Goal: Navigation & Orientation: Find specific page/section

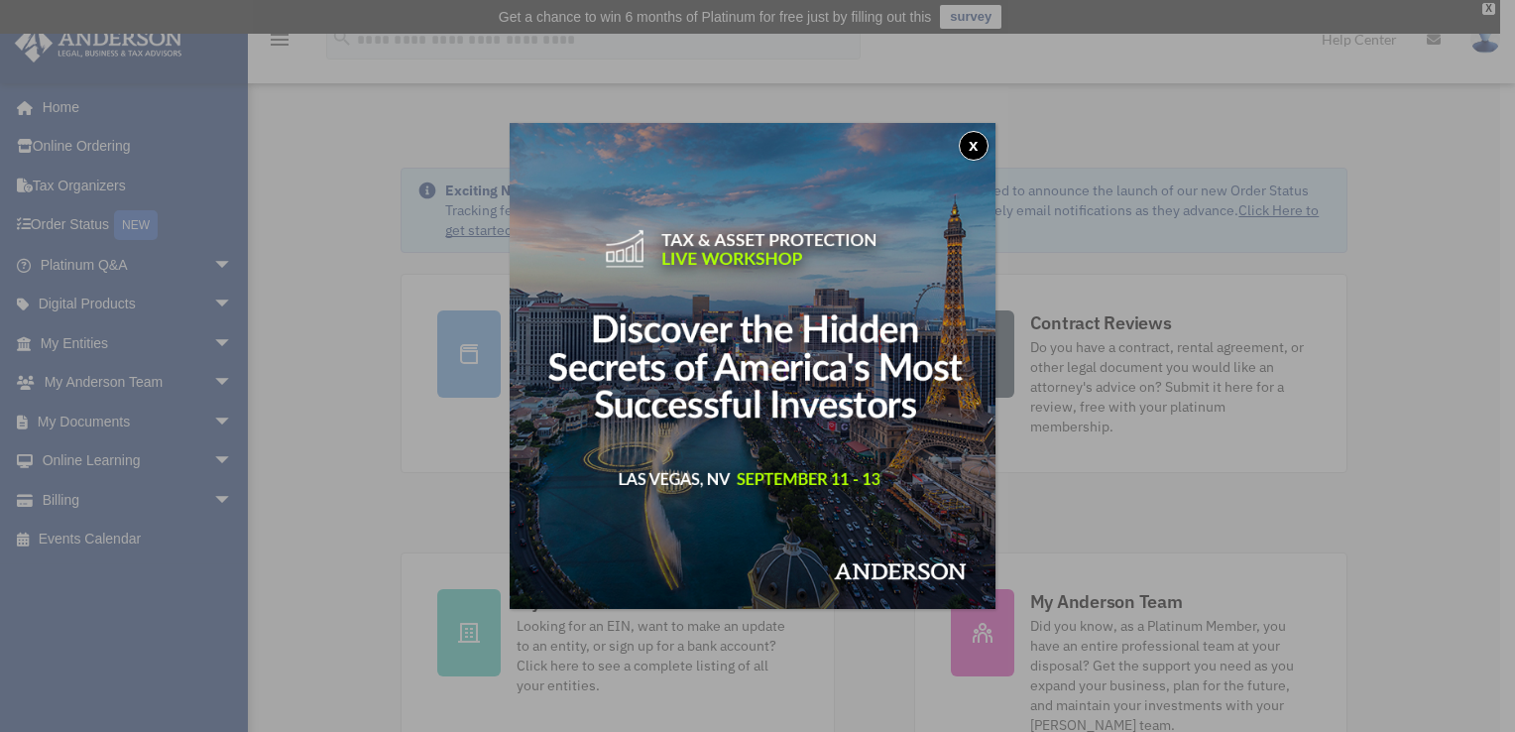
click at [996, 159] on img at bounding box center [753, 366] width 486 height 486
click at [369, 190] on div "x" at bounding box center [757, 366] width 1515 height 732
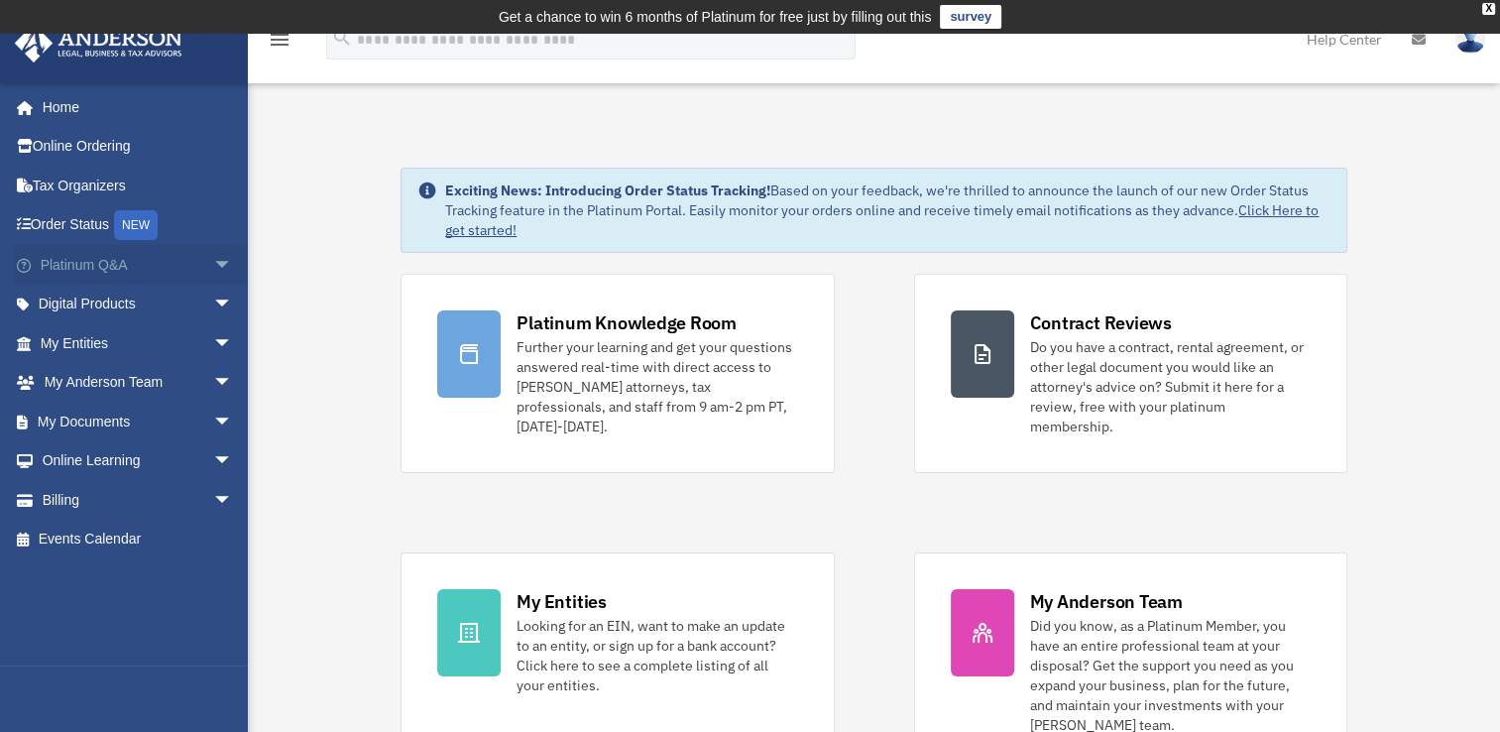
click at [213, 266] on span "arrow_drop_down" at bounding box center [233, 265] width 40 height 41
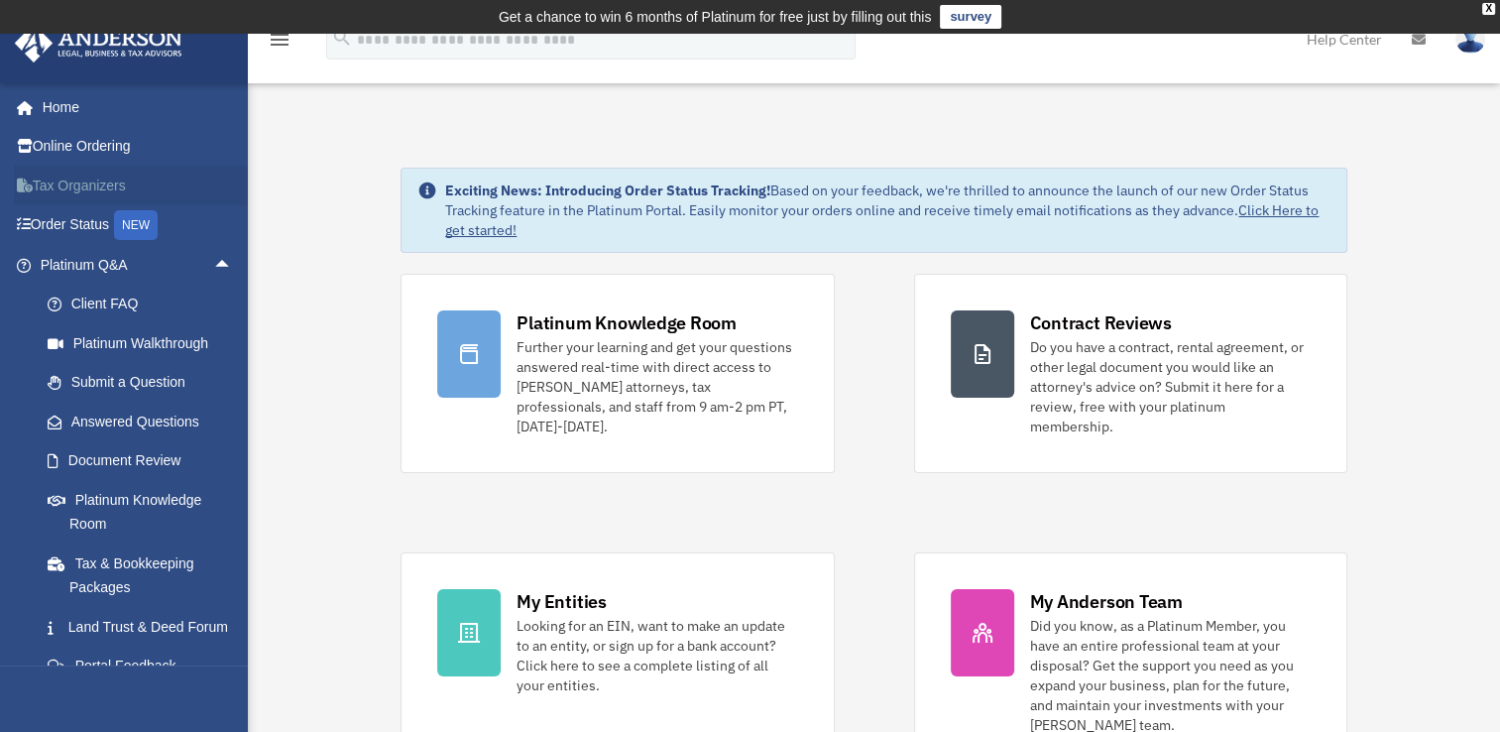
click at [214, 169] on link "Tax Organizers" at bounding box center [138, 186] width 249 height 40
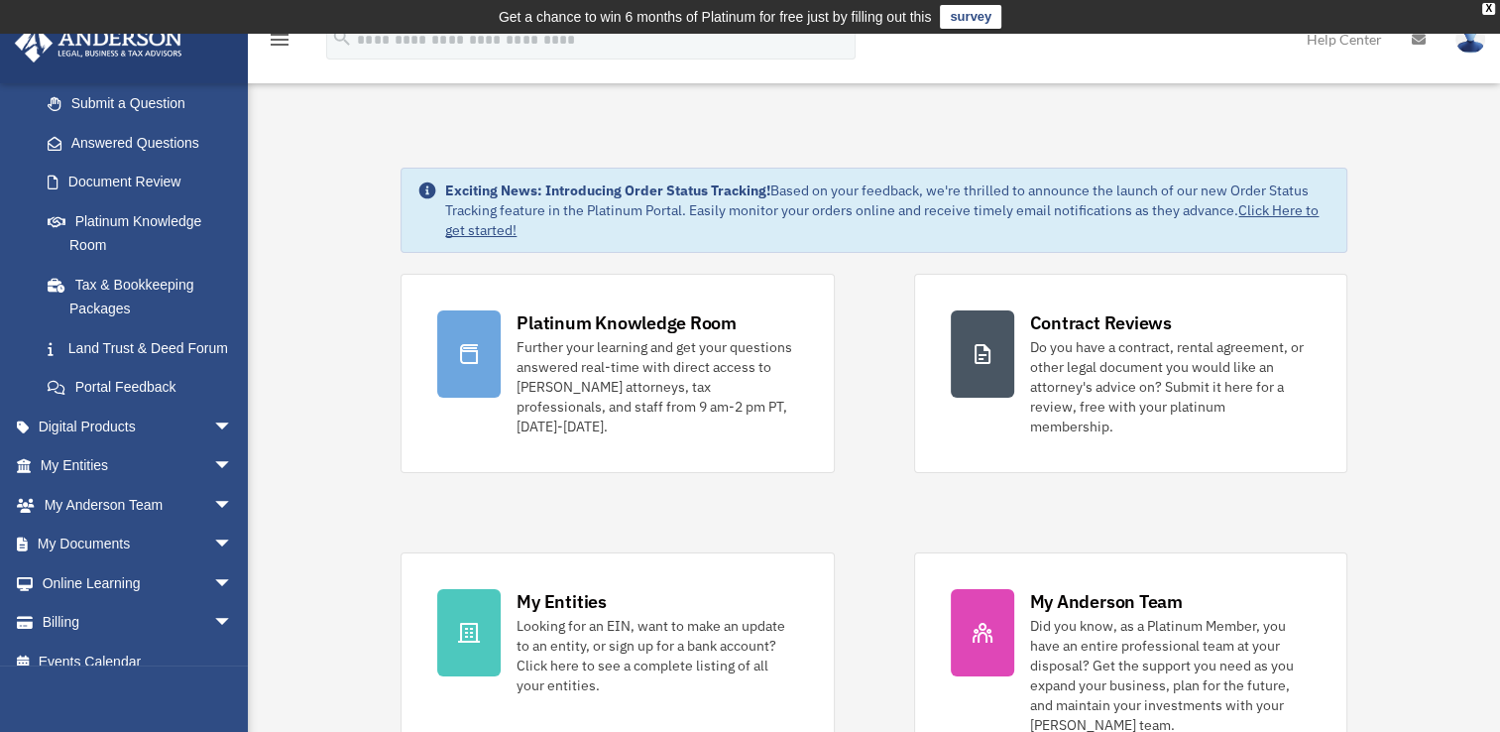
scroll to position [285, 0]
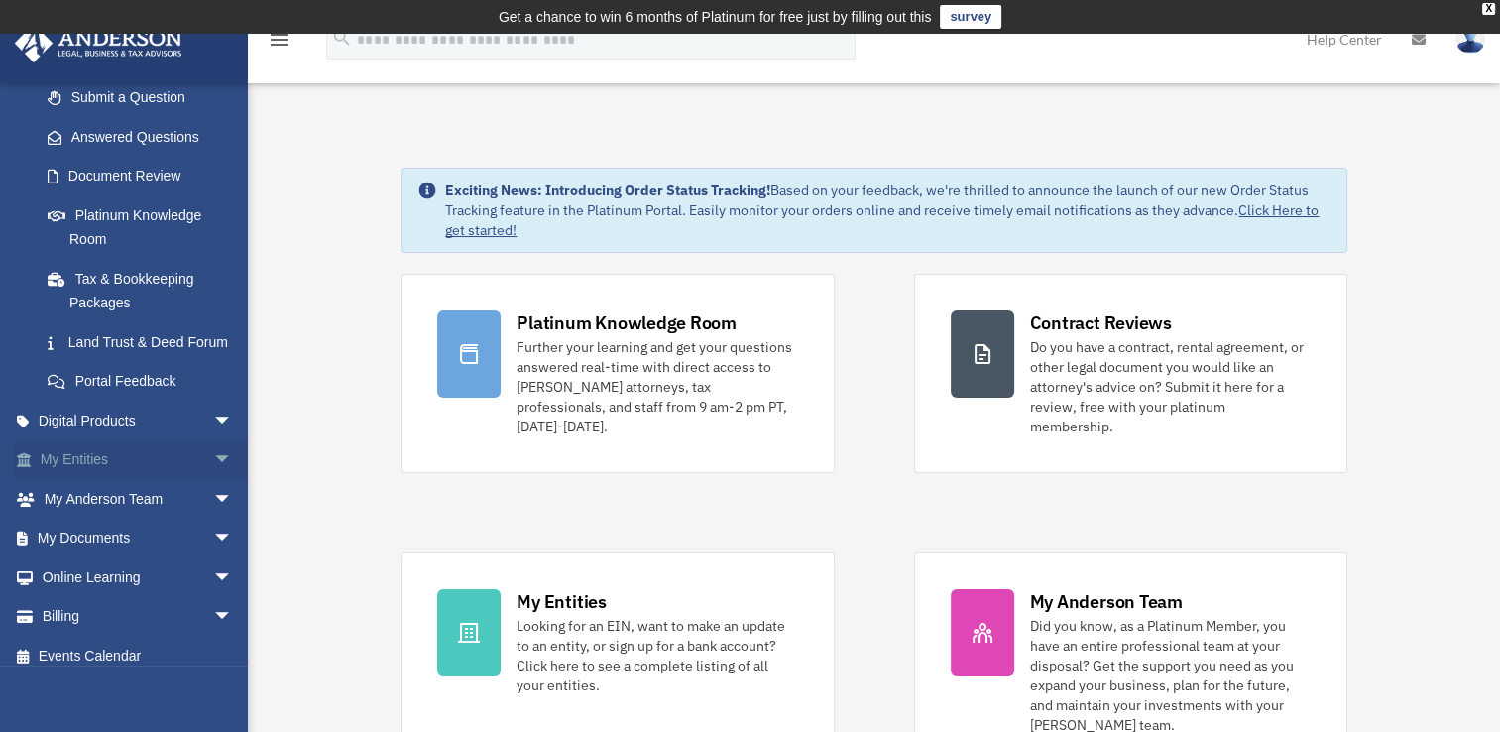
click at [108, 480] on link "My Entities arrow_drop_down" at bounding box center [138, 460] width 249 height 40
click at [222, 481] on span "arrow_drop_down" at bounding box center [233, 460] width 40 height 41
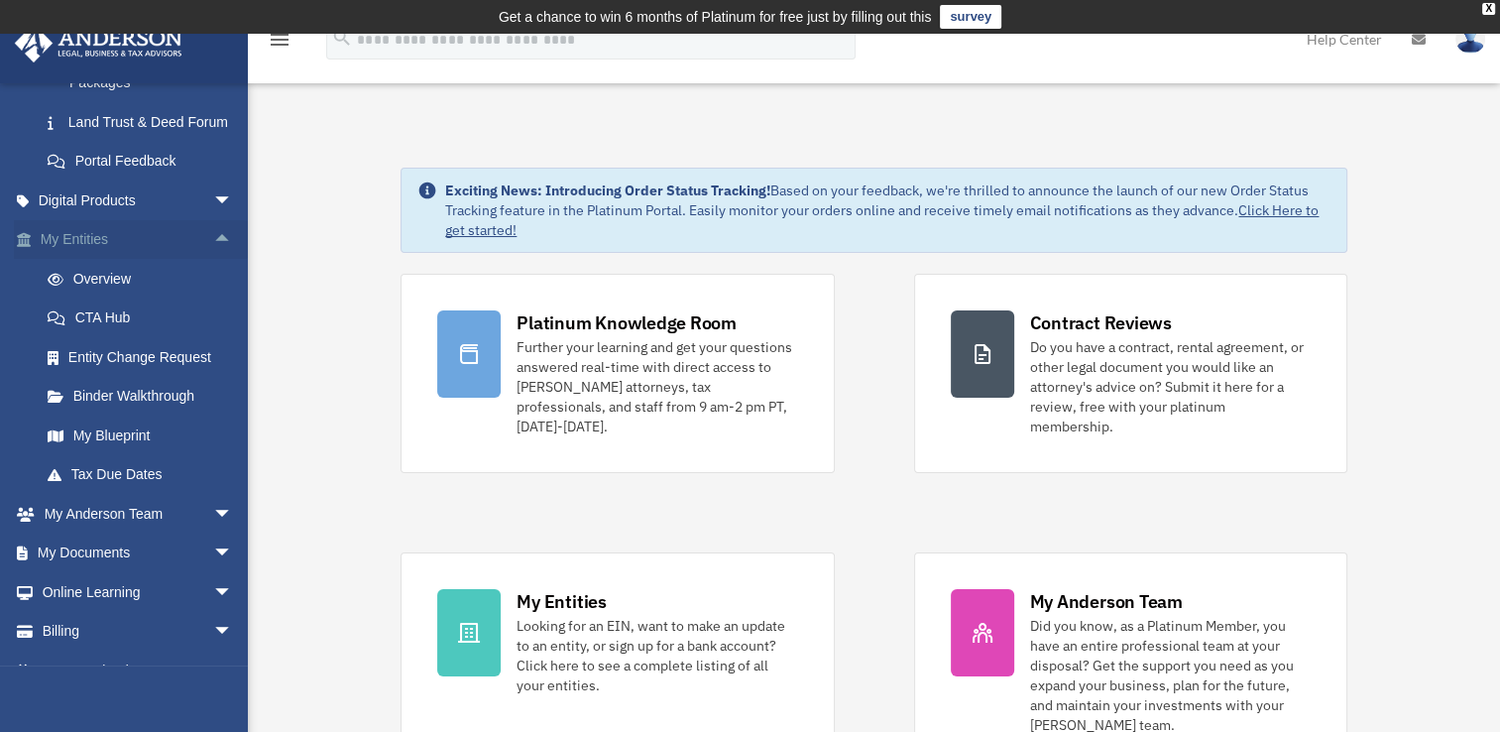
scroll to position [511, 0]
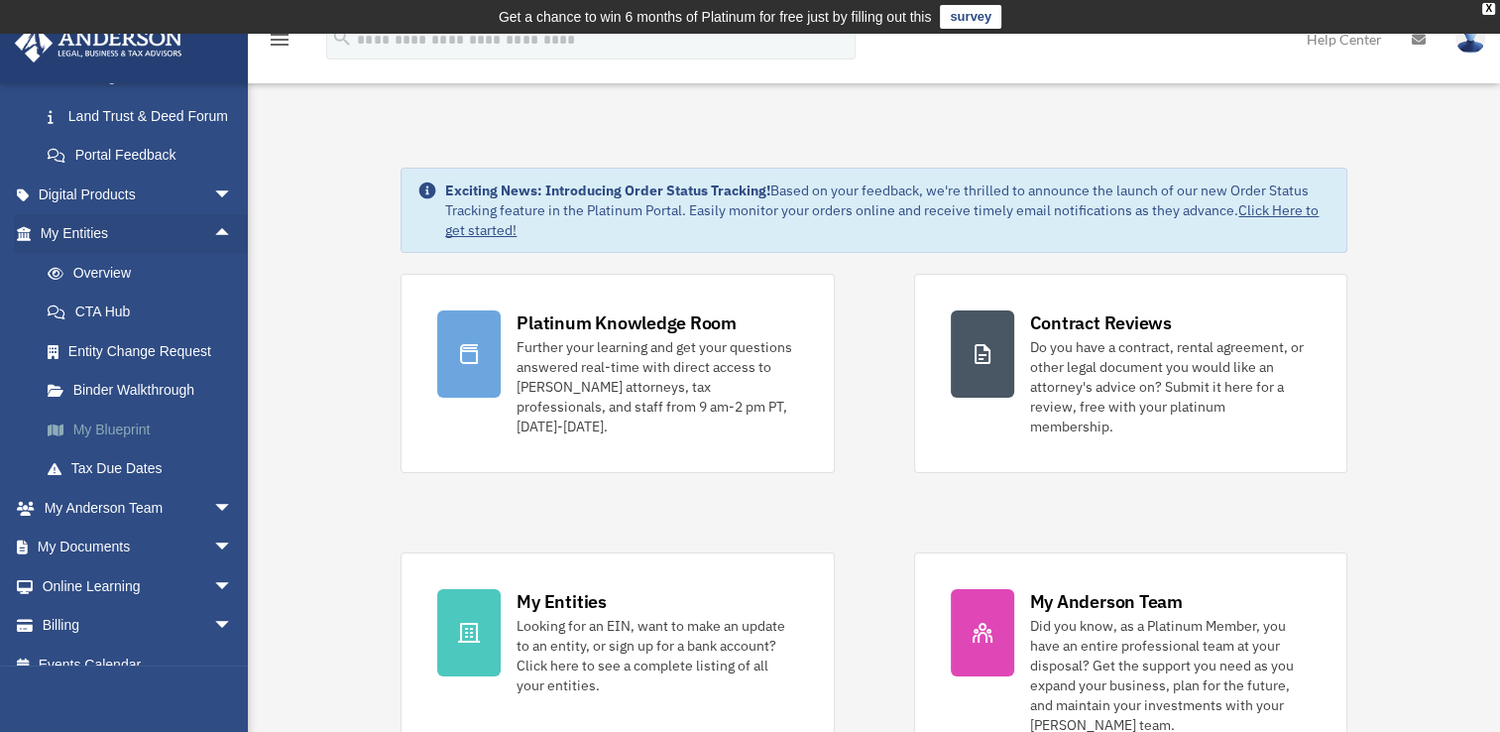
click at [115, 449] on link "My Blueprint" at bounding box center [145, 430] width 235 height 40
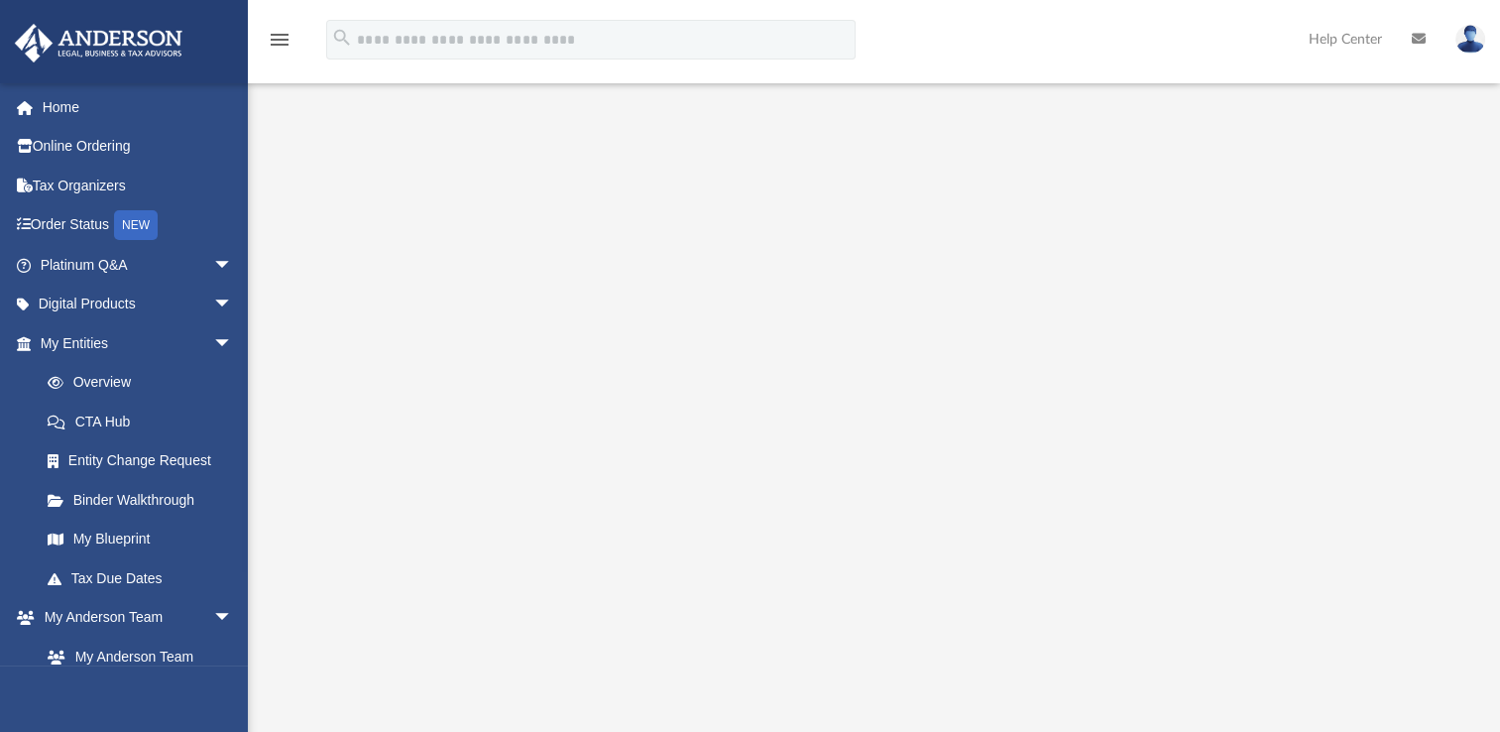
scroll to position [297, 0]
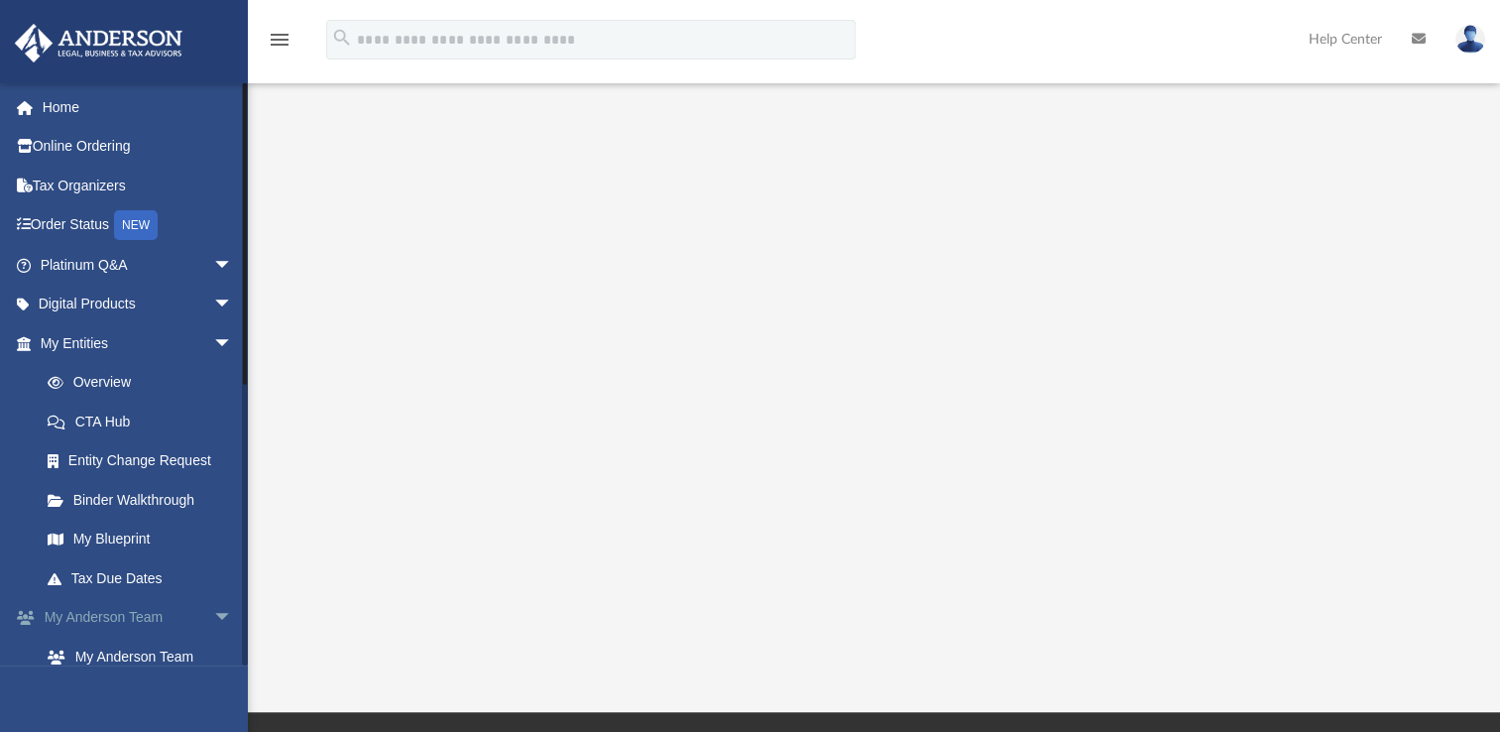
click at [121, 617] on link "My Anderson Team arrow_drop_down" at bounding box center [138, 618] width 249 height 40
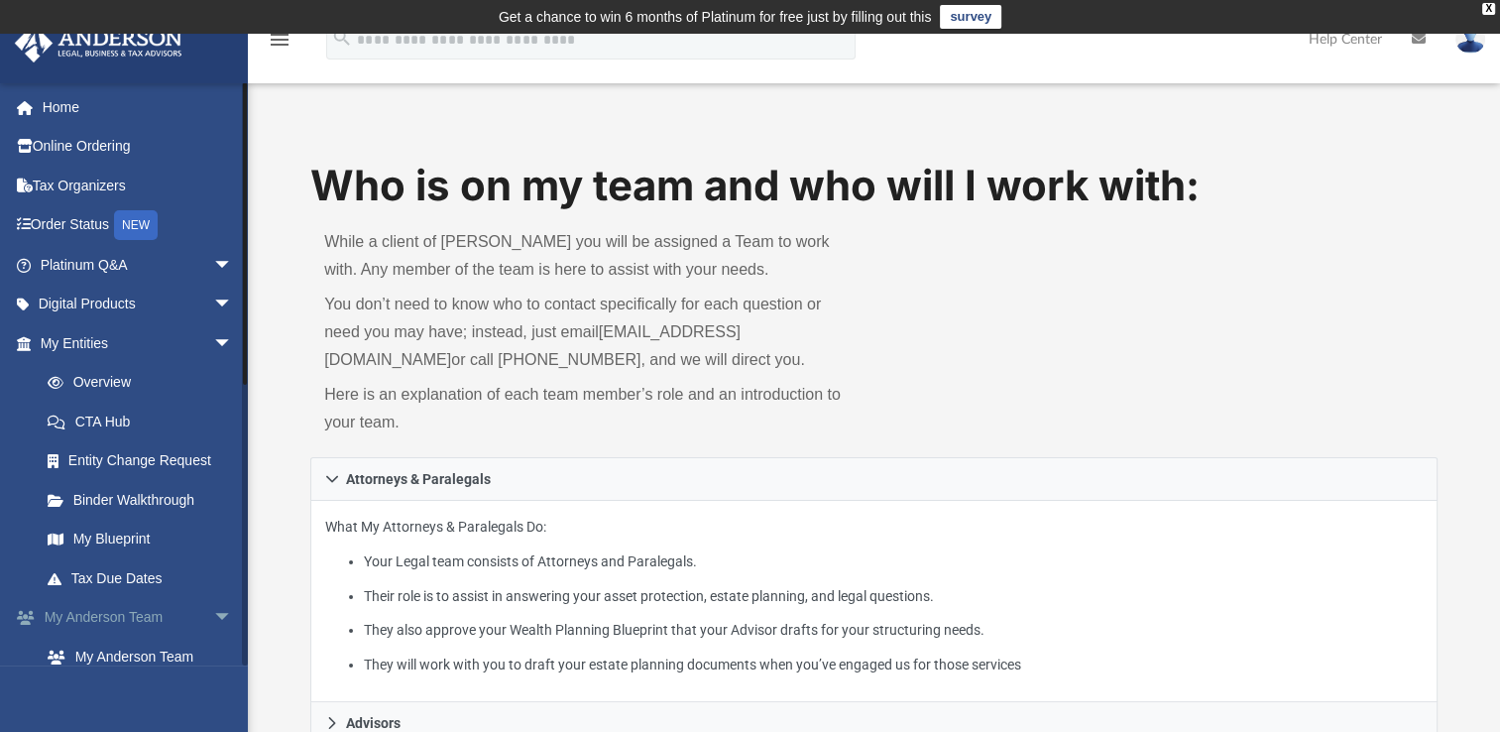
click at [139, 621] on link "My Anderson Team arrow_drop_down" at bounding box center [138, 618] width 249 height 40
click at [213, 613] on span "arrow_drop_down" at bounding box center [233, 618] width 40 height 41
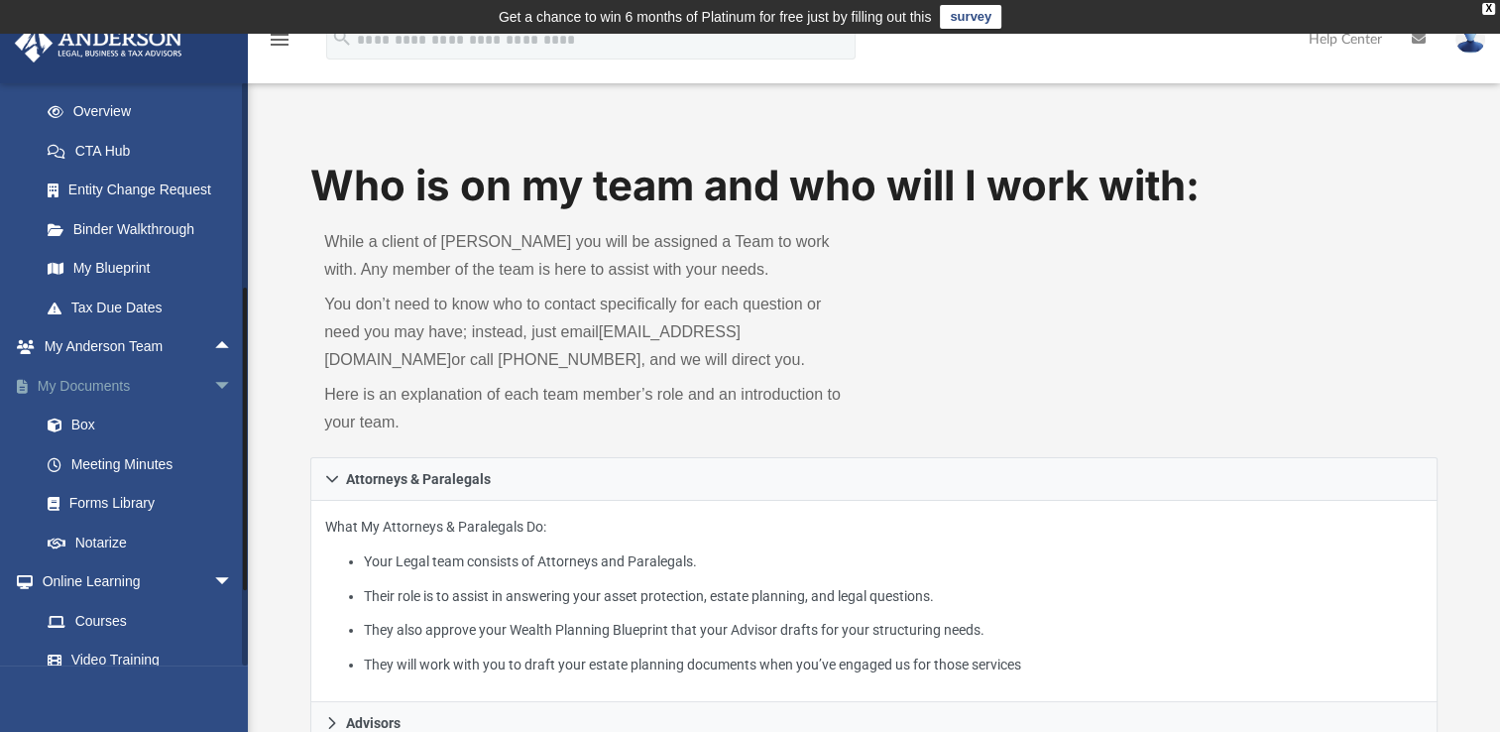
scroll to position [297, 0]
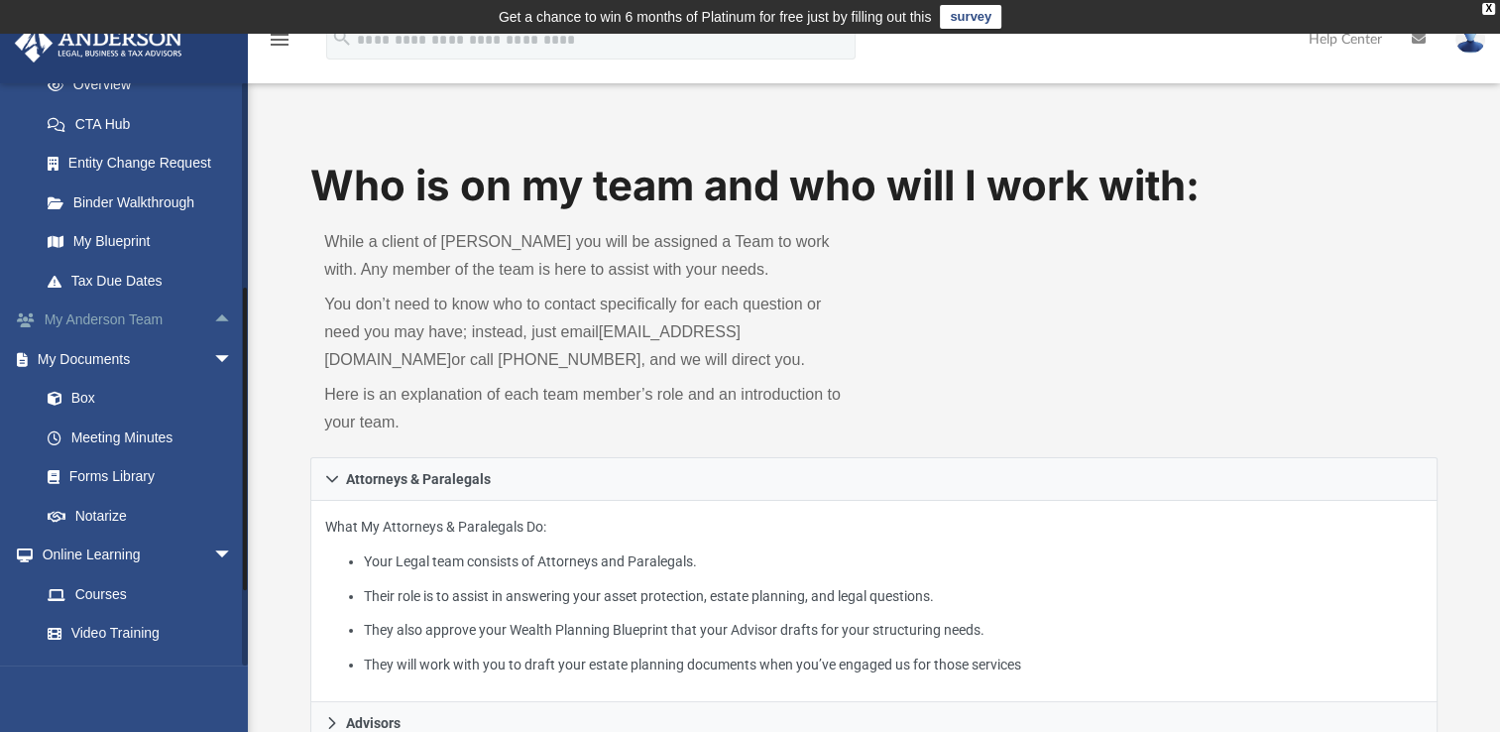
click at [213, 312] on span "arrow_drop_up" at bounding box center [233, 320] width 40 height 41
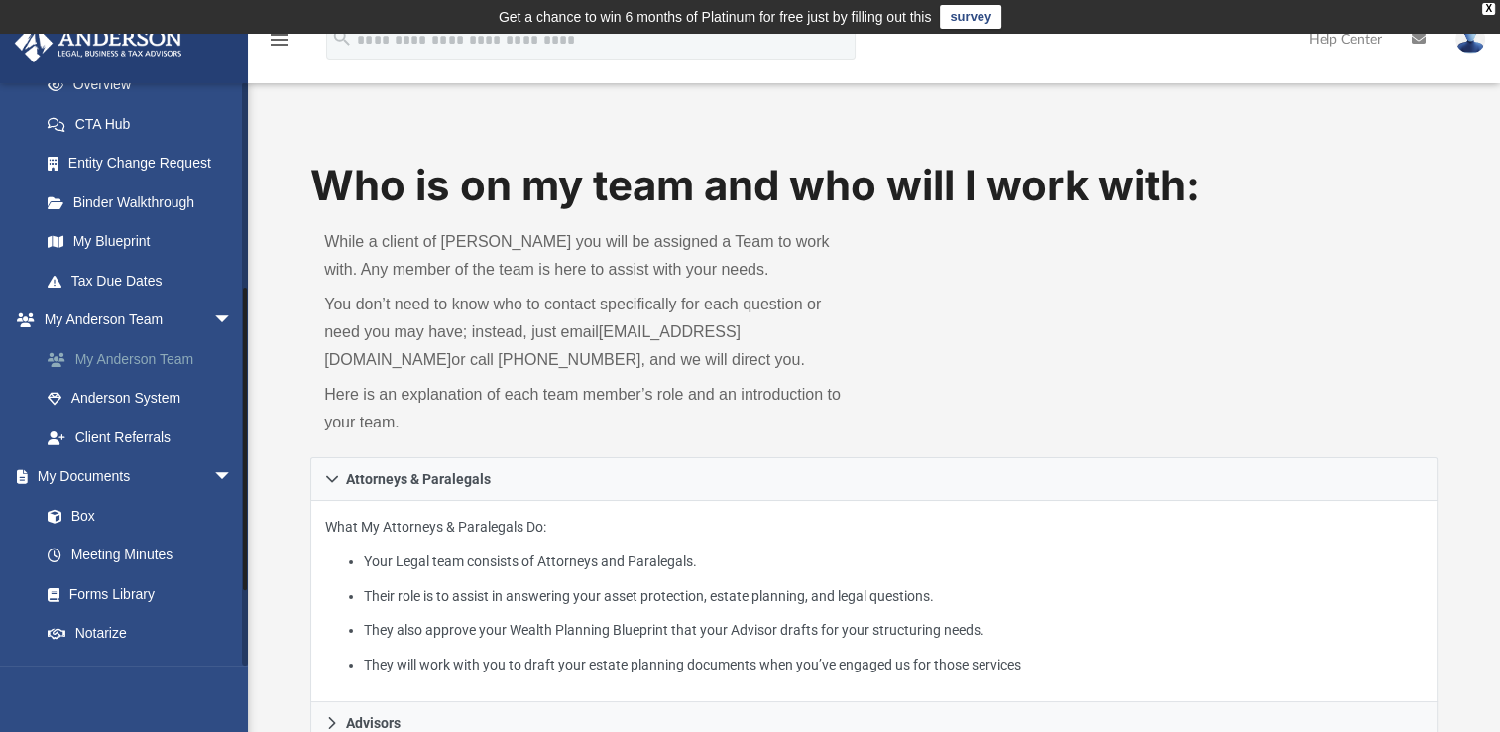
click at [159, 354] on link "My Anderson Team" at bounding box center [145, 359] width 235 height 40
click at [102, 360] on link "My Anderson Team" at bounding box center [145, 359] width 235 height 40
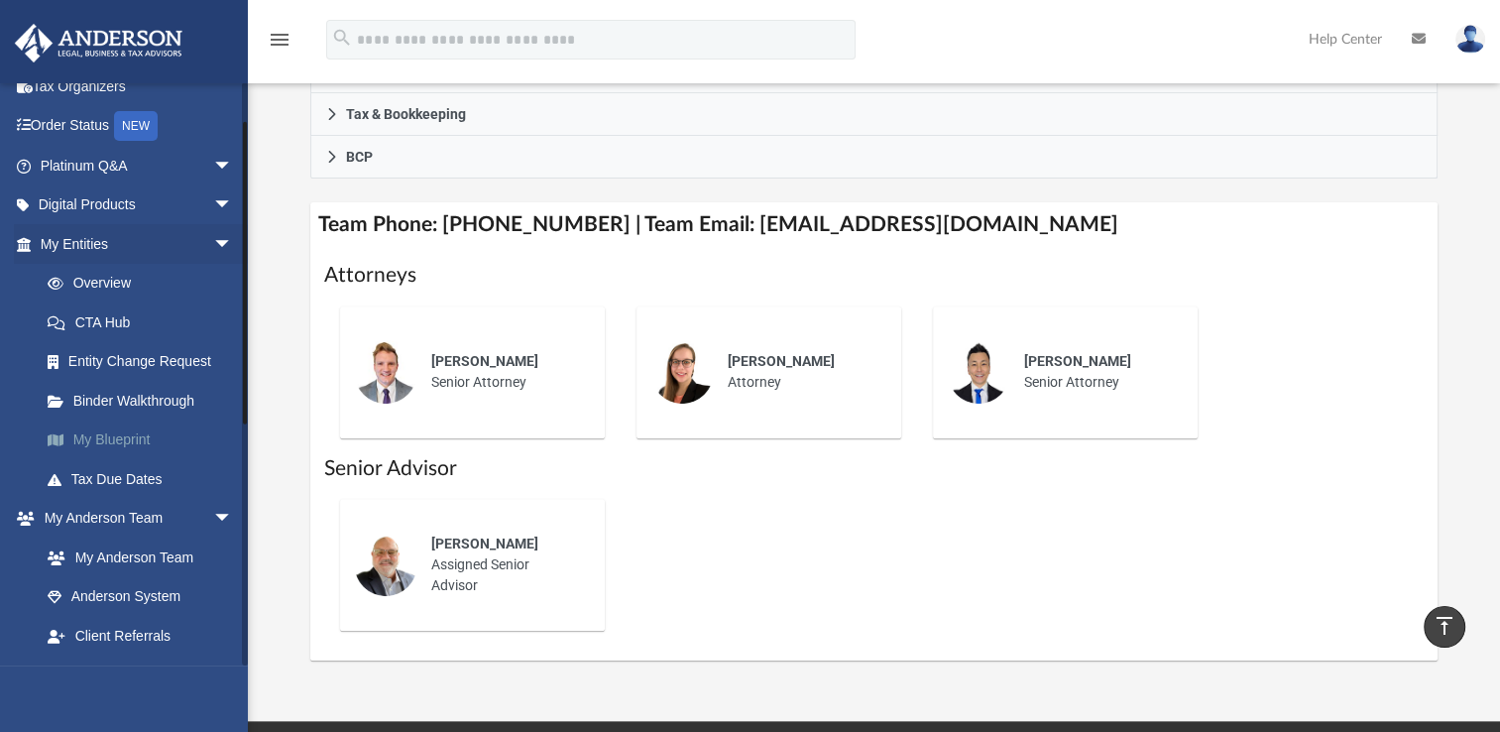
scroll to position [0, 0]
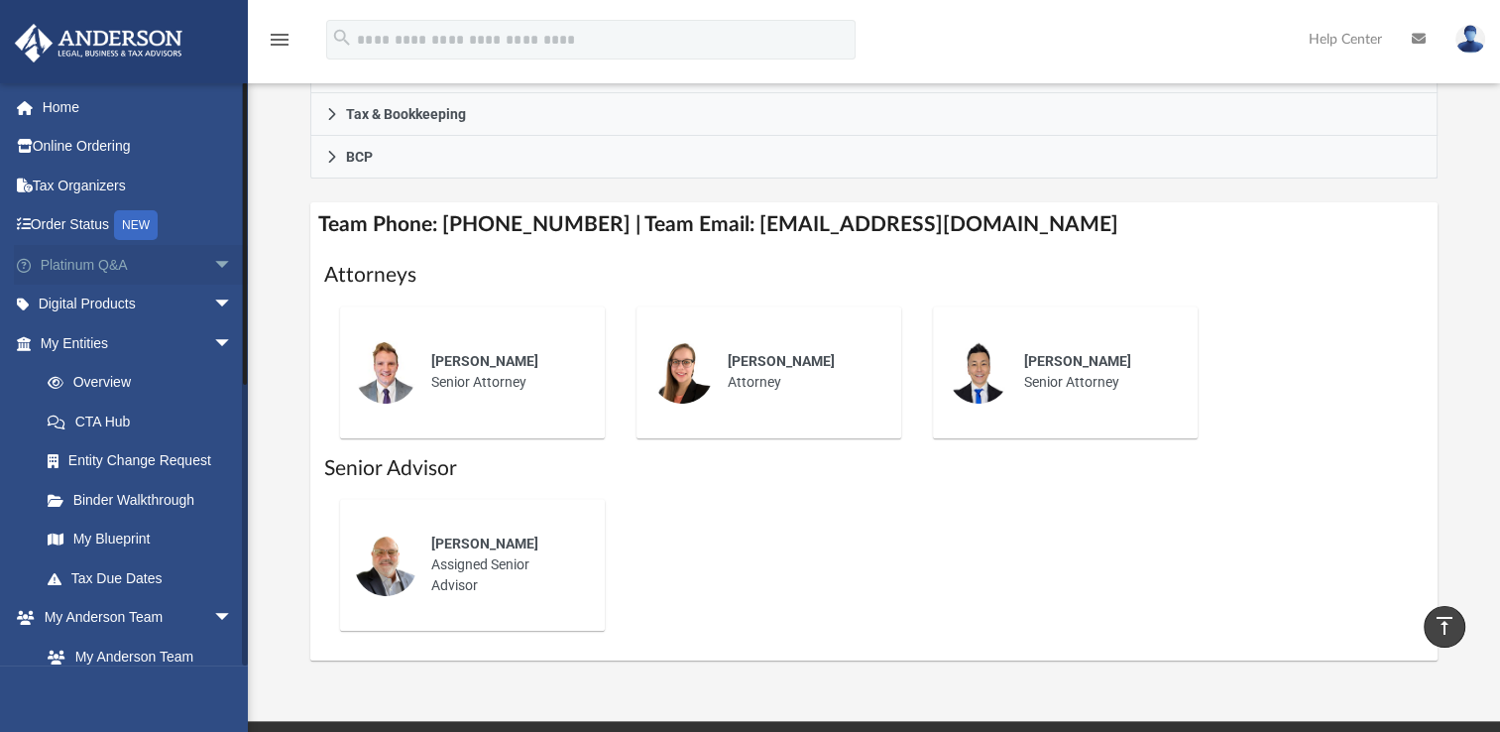
click at [112, 259] on link "Platinum Q&A arrow_drop_down" at bounding box center [138, 265] width 249 height 40
click at [213, 258] on span "arrow_drop_down" at bounding box center [233, 265] width 40 height 41
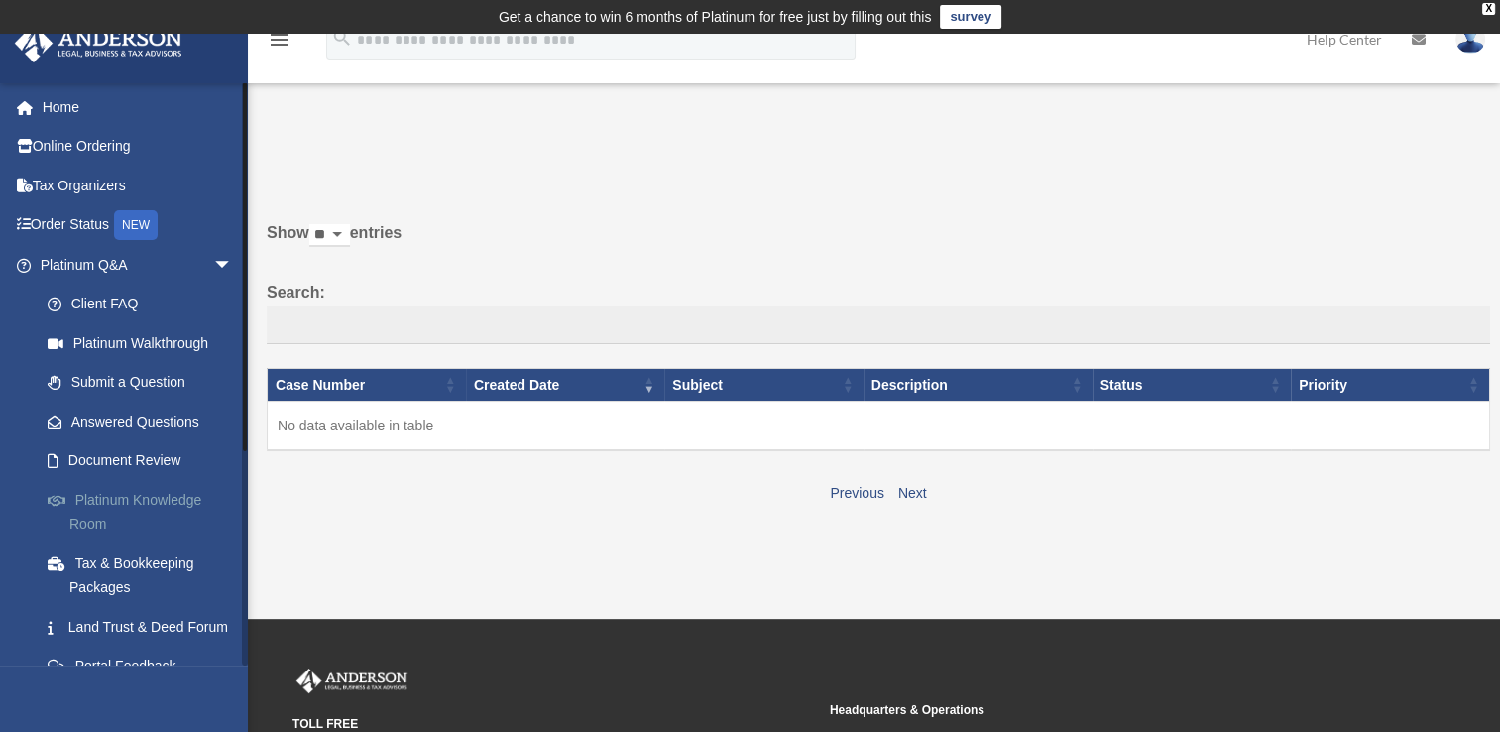
click at [128, 500] on link "Platinum Knowledge Room" at bounding box center [145, 511] width 235 height 63
click at [91, 502] on link "Platinum Knowledge Room" at bounding box center [145, 511] width 235 height 63
click at [158, 499] on link "Platinum Knowledge Room" at bounding box center [145, 511] width 235 height 63
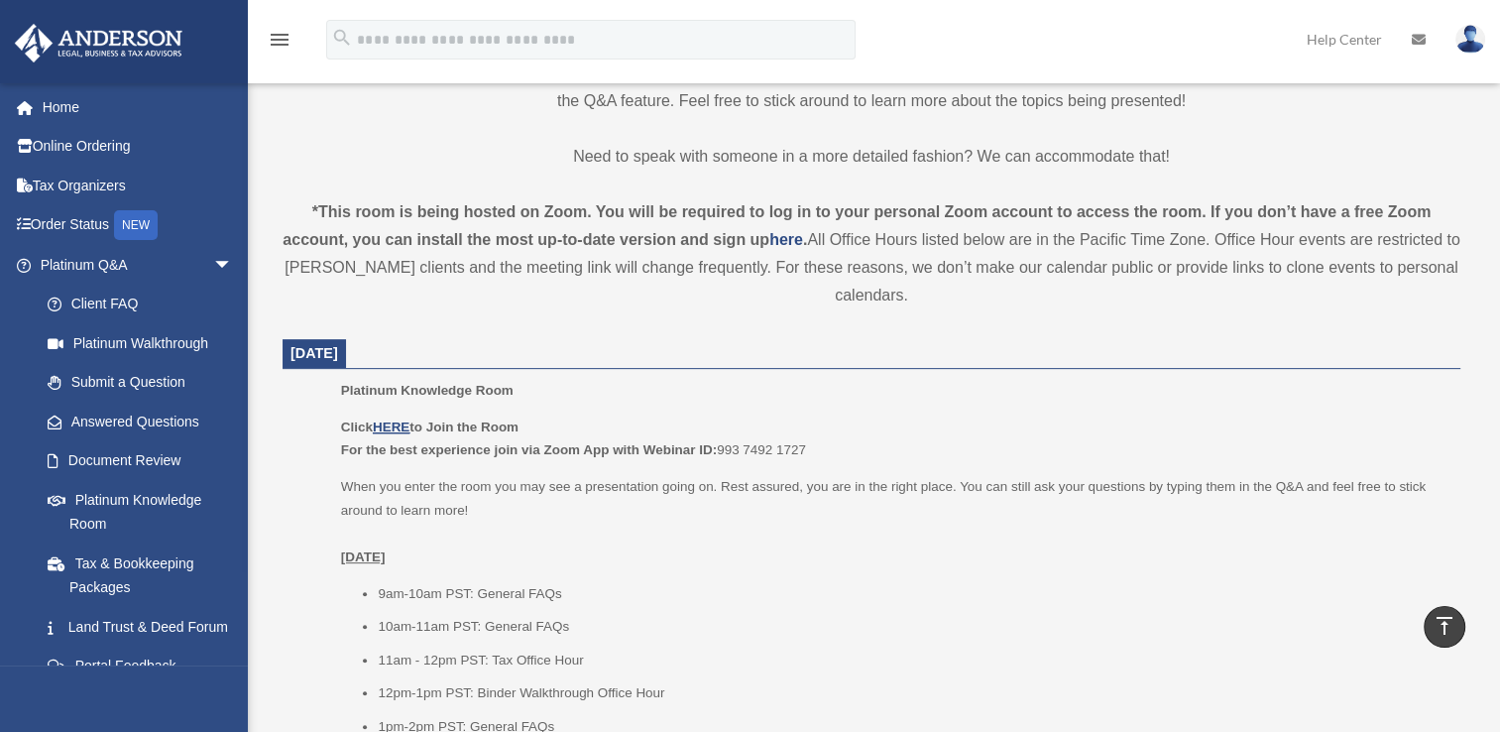
scroll to position [595, 0]
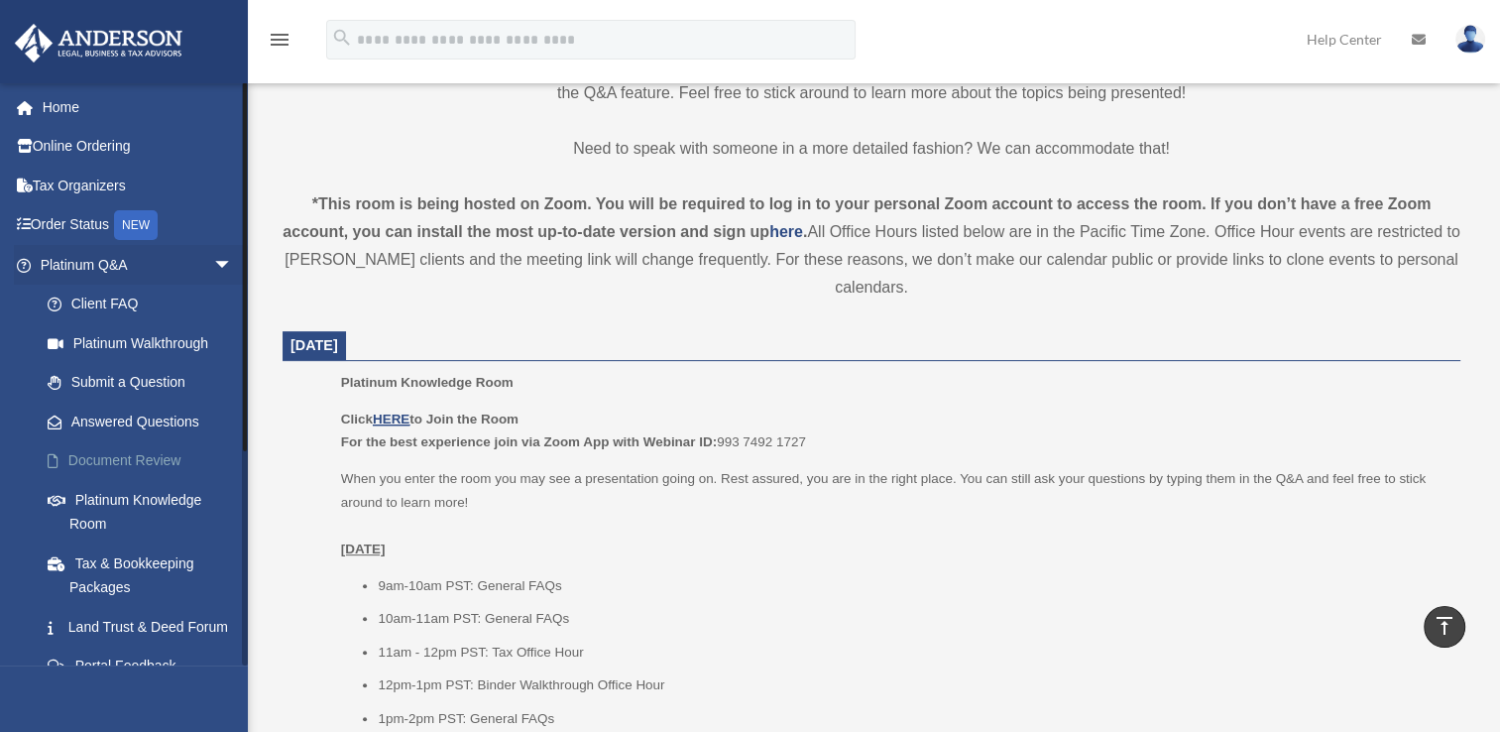
click at [147, 459] on link "Document Review" at bounding box center [145, 461] width 235 height 40
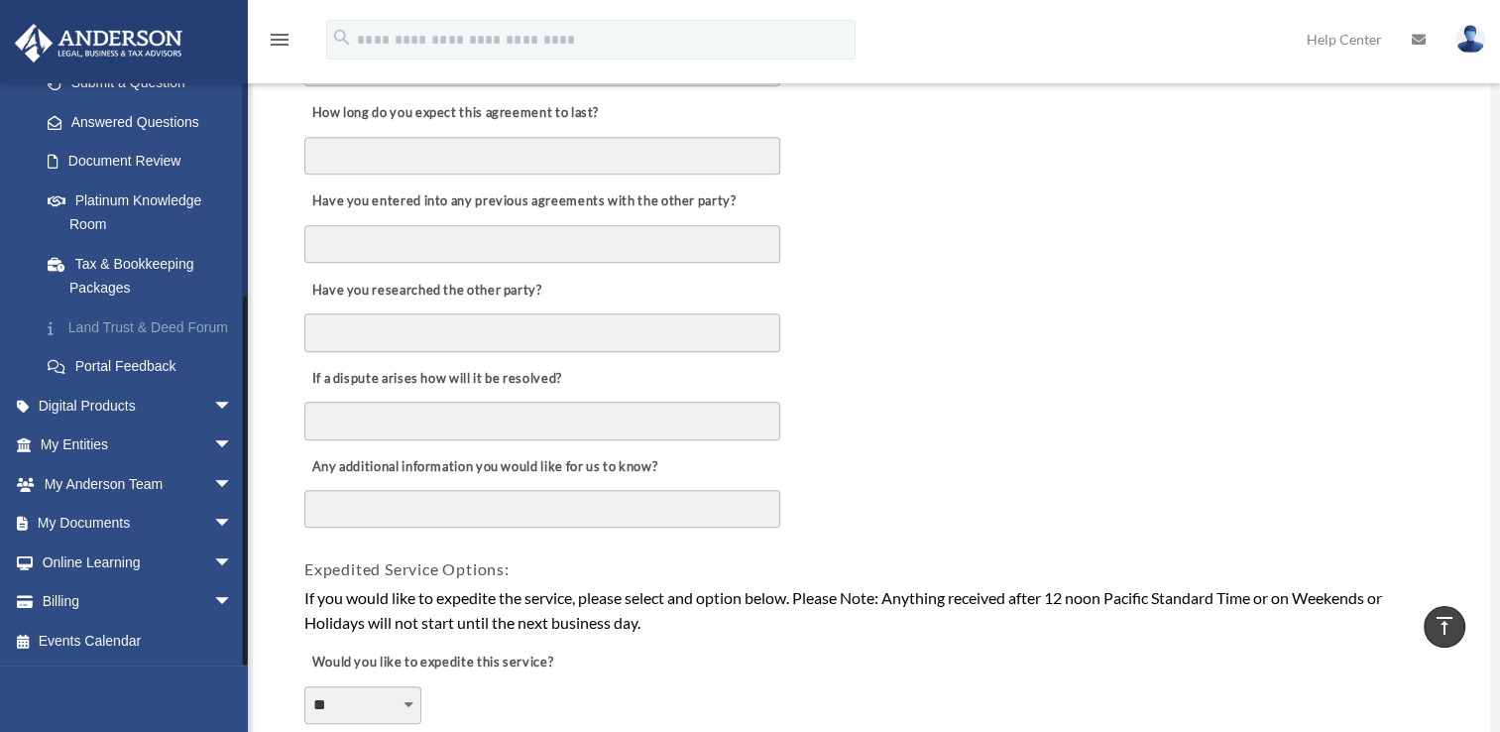
scroll to position [322, 0]
click at [183, 522] on link "My Documents arrow_drop_down" at bounding box center [138, 524] width 249 height 40
click at [111, 524] on link "My Documents arrow_drop_down" at bounding box center [138, 524] width 249 height 40
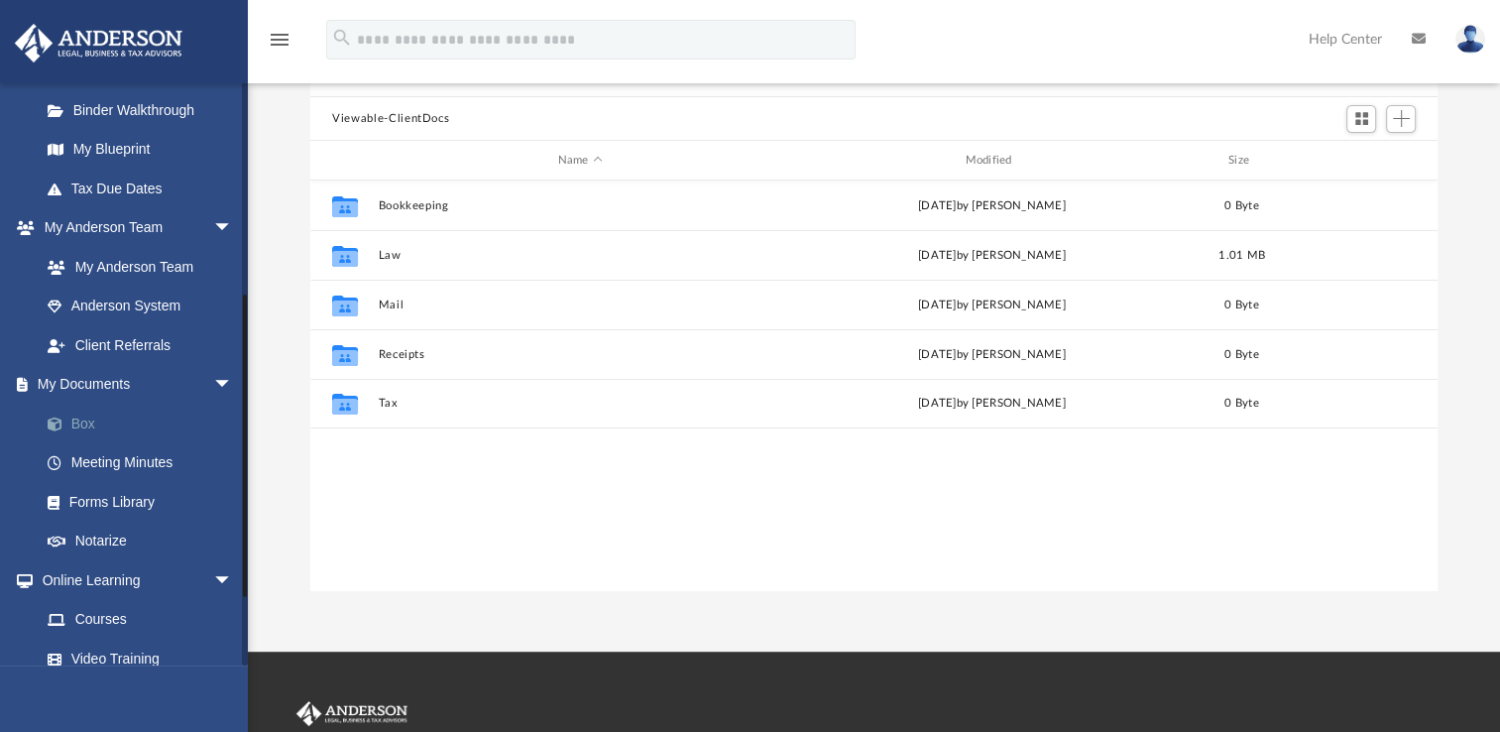
scroll to position [397, 0]
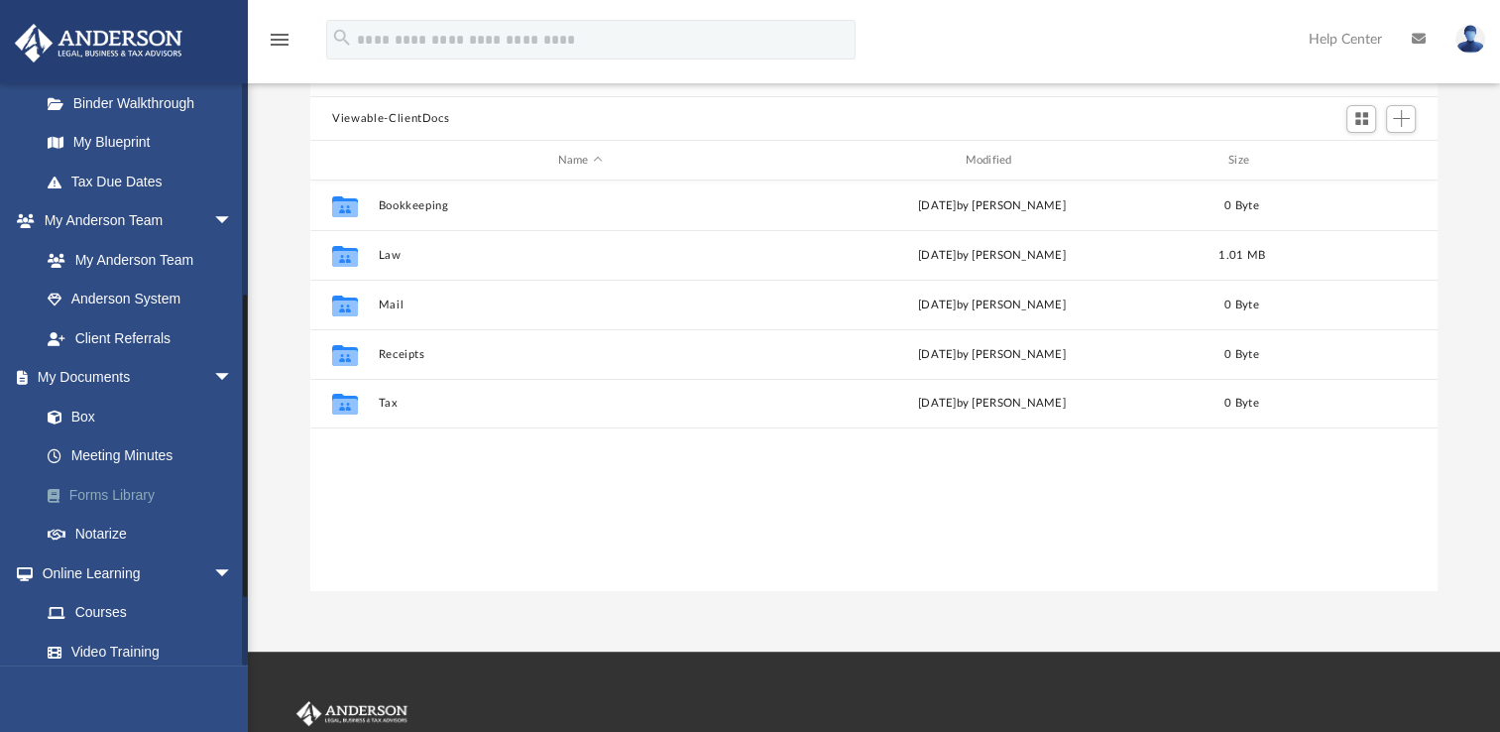
click at [119, 495] on link "Forms Library" at bounding box center [145, 495] width 235 height 40
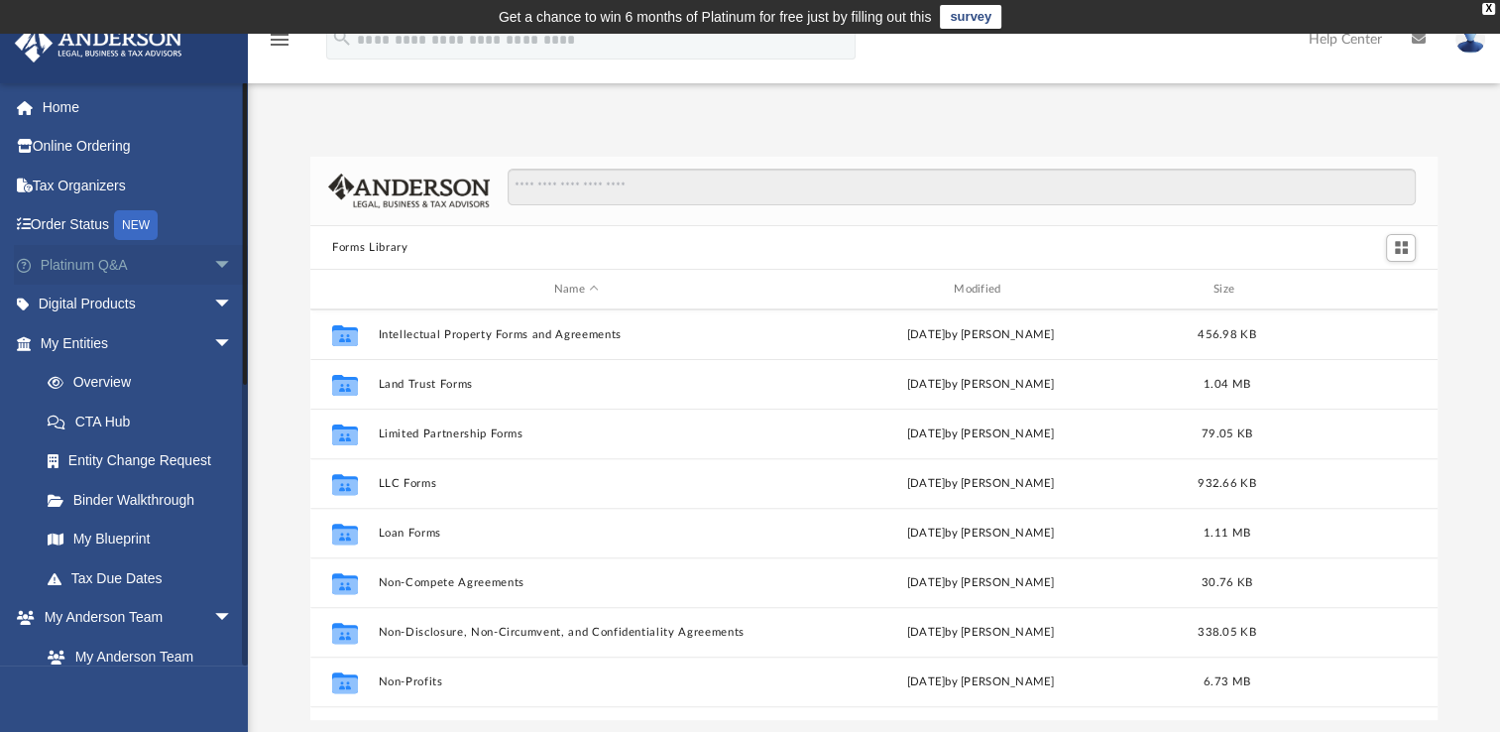
click at [213, 268] on span "arrow_drop_down" at bounding box center [233, 265] width 40 height 41
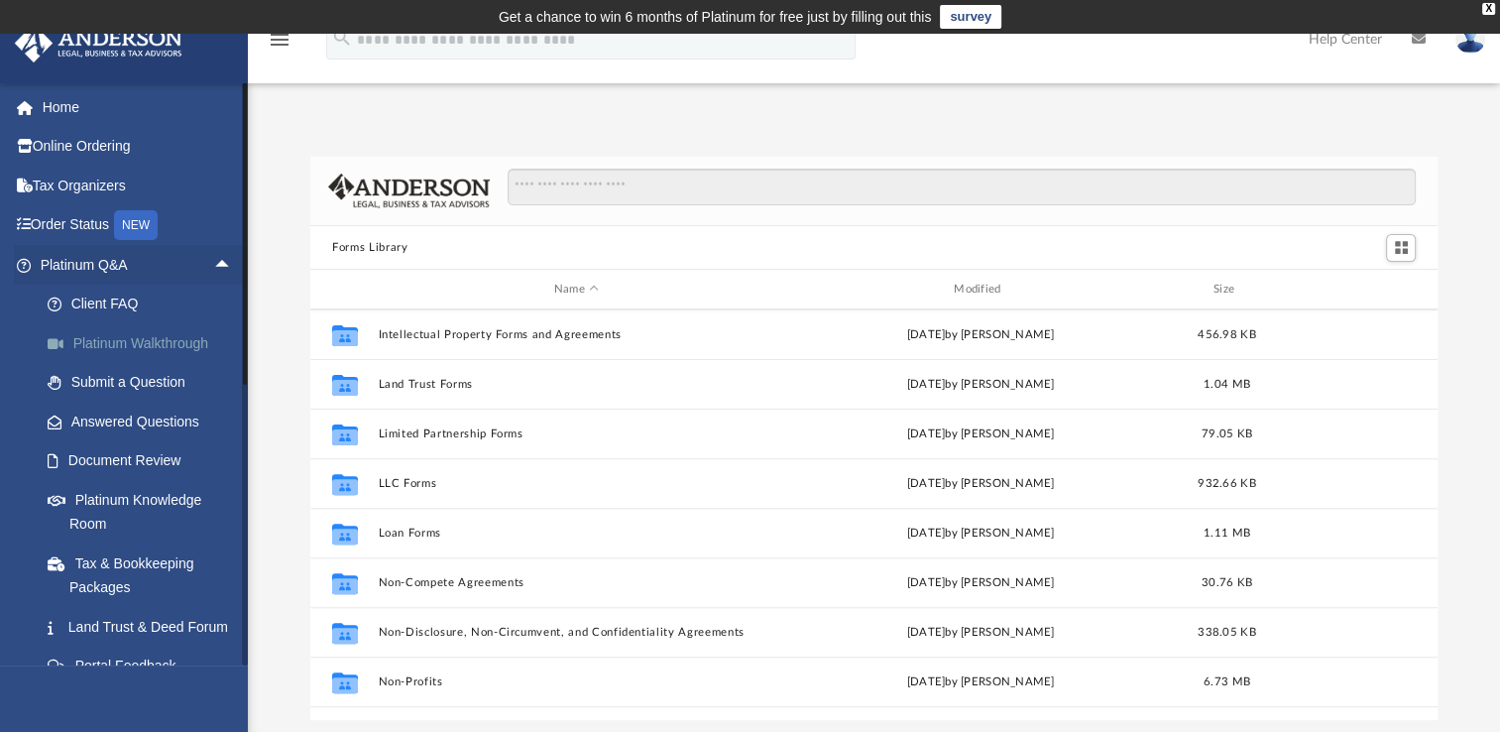
click at [147, 346] on link "Platinum Walkthrough" at bounding box center [145, 343] width 235 height 40
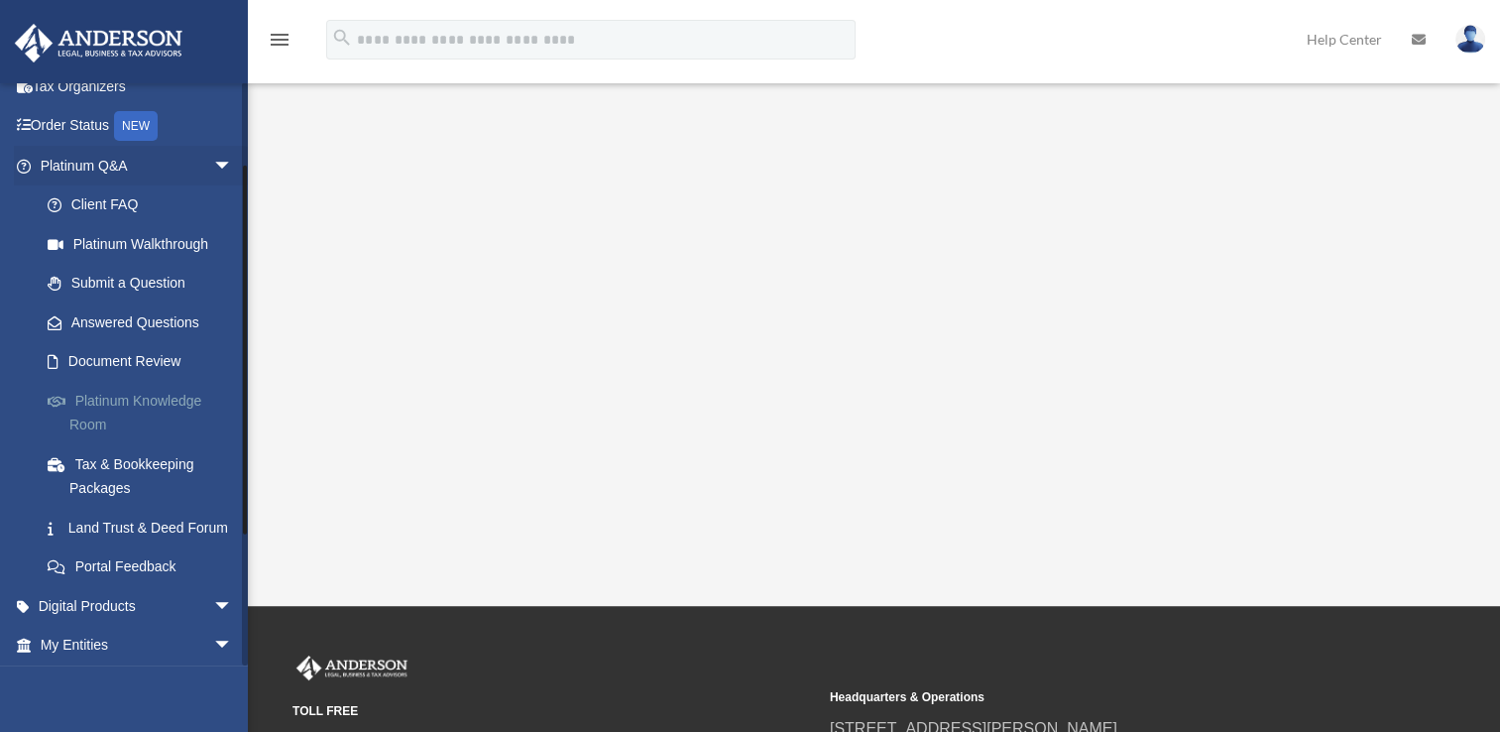
scroll to position [198, 0]
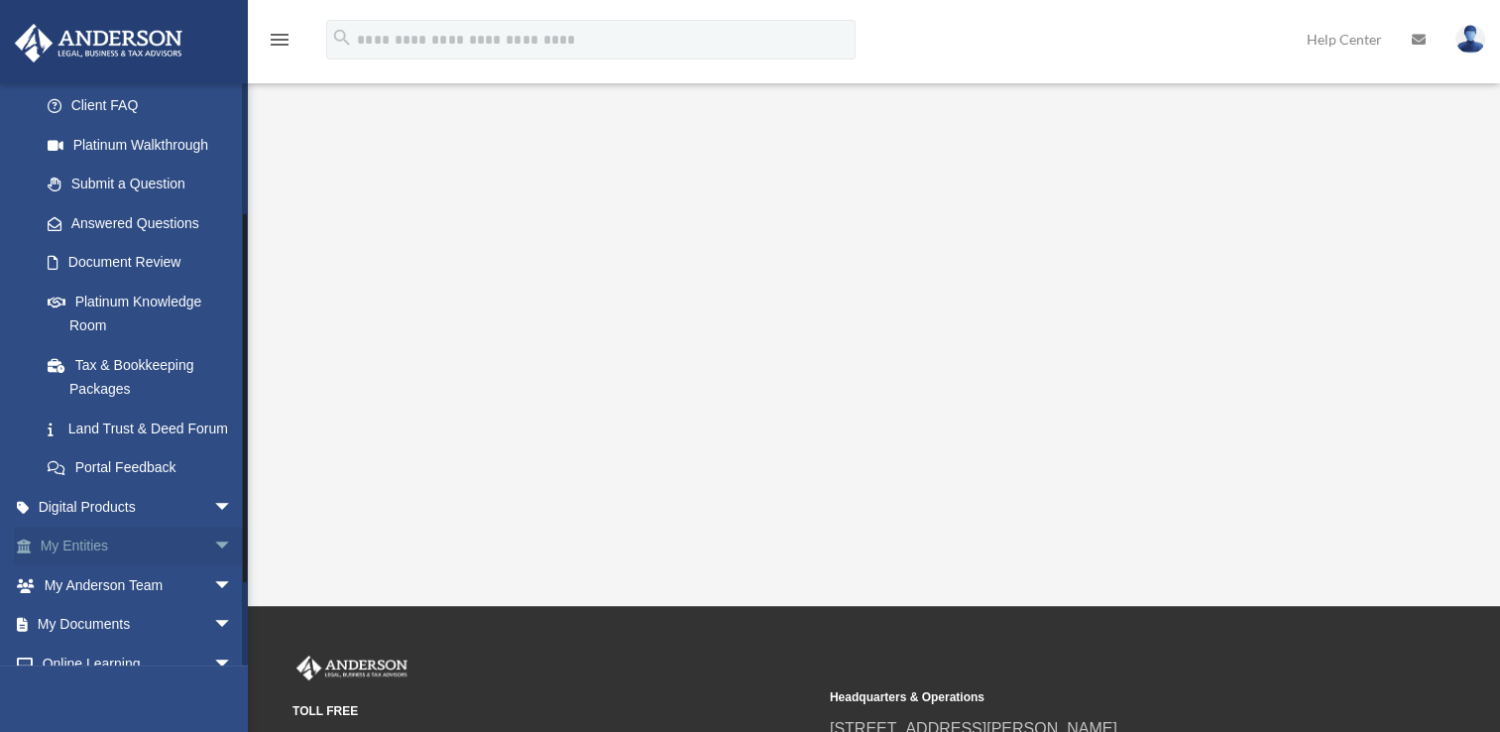
click at [139, 565] on link "My Entities arrow_drop_down" at bounding box center [138, 547] width 249 height 40
click at [213, 567] on span "arrow_drop_down" at bounding box center [233, 547] width 40 height 41
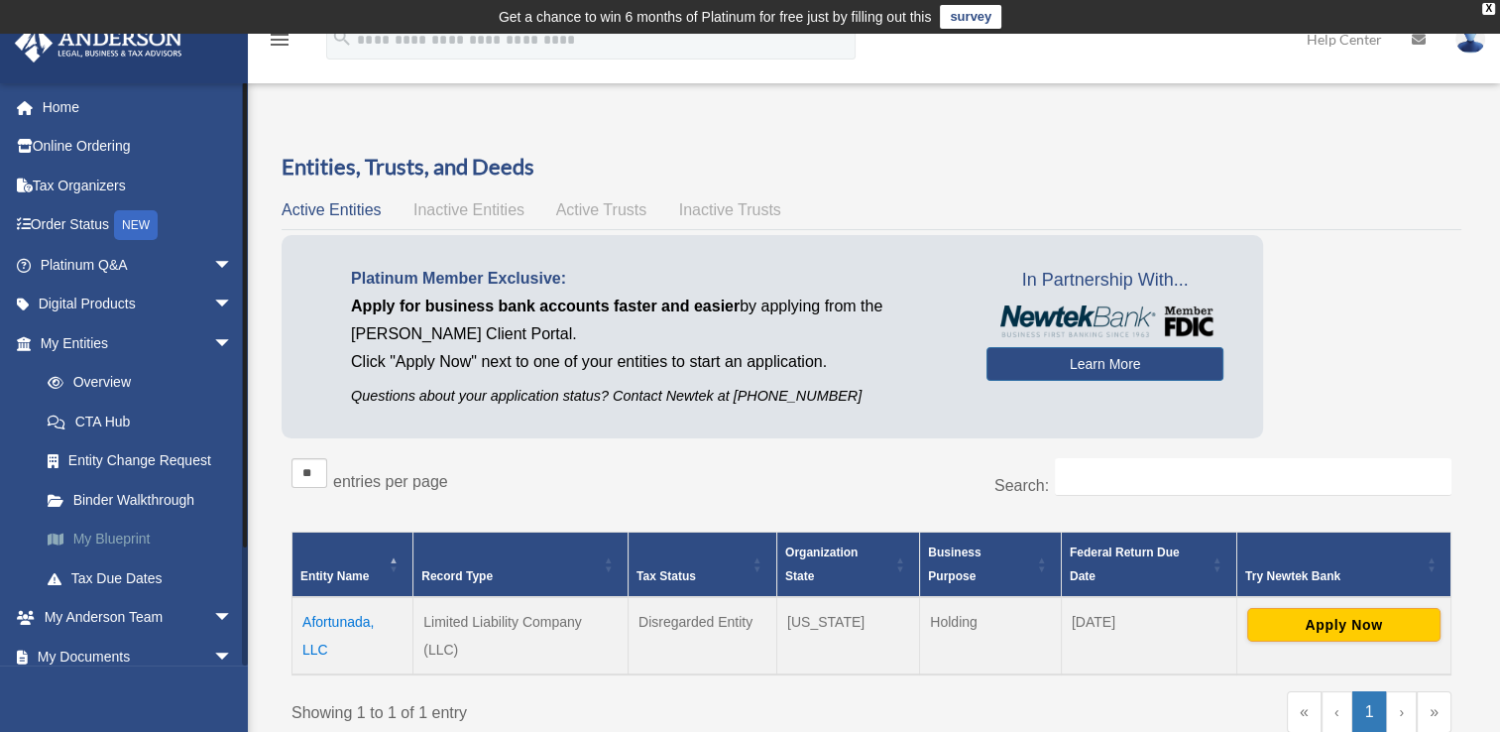
click at [137, 539] on link "My Blueprint" at bounding box center [145, 540] width 235 height 40
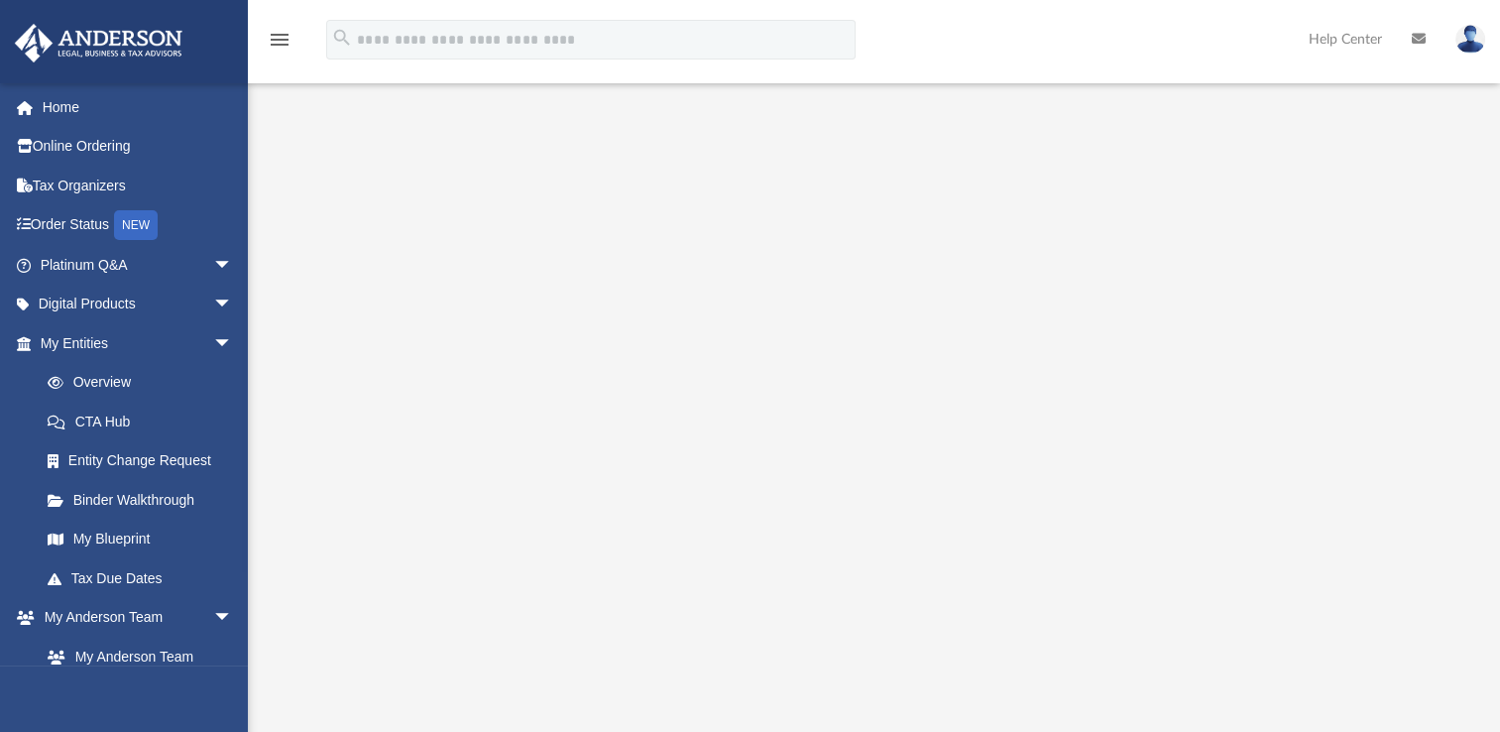
scroll to position [198, 0]
